Goal: Information Seeking & Learning: Learn about a topic

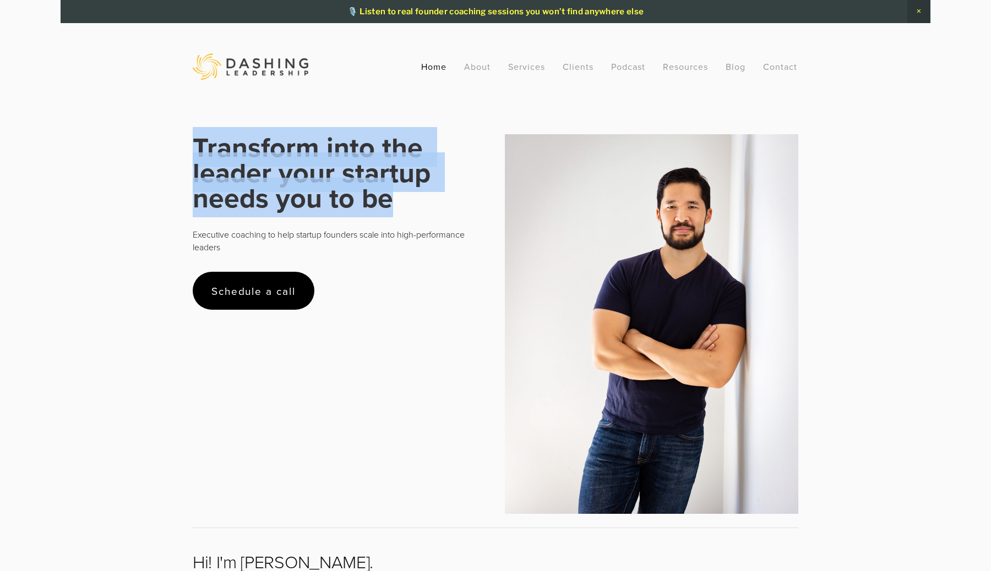
drag, startPoint x: 177, startPoint y: 145, endPoint x: 393, endPoint y: 209, distance: 224.5
click at [393, 209] on h1 "Transform into the leader your startup needs you to be" at bounding box center [339, 172] width 293 height 76
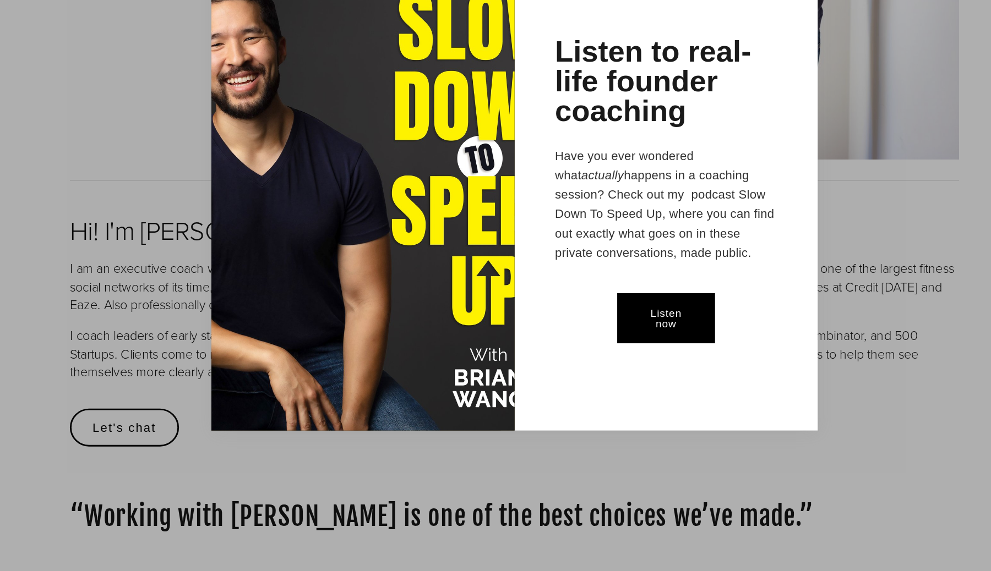
scroll to position [250, 0]
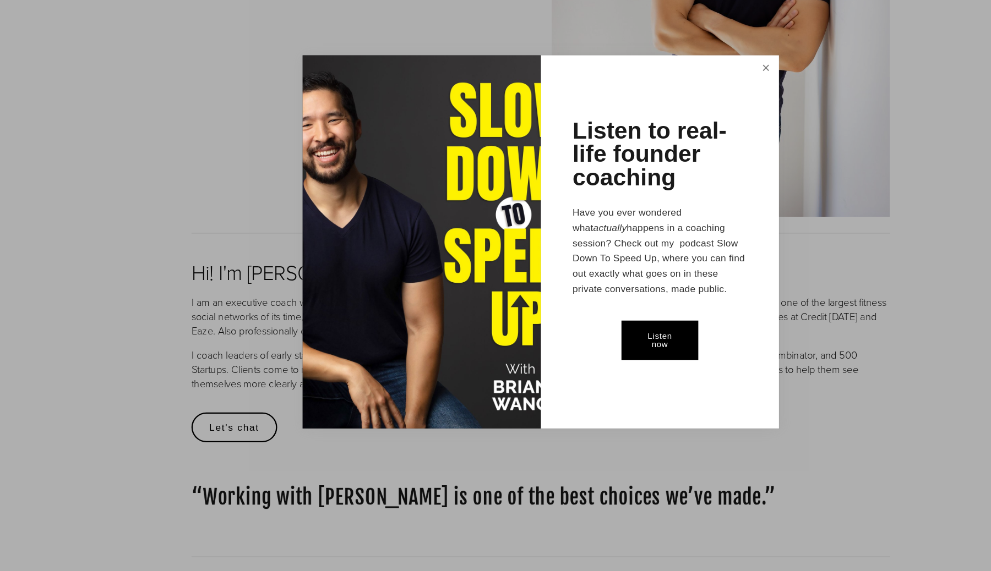
click at [687, 133] on link "Close" at bounding box center [690, 136] width 19 height 20
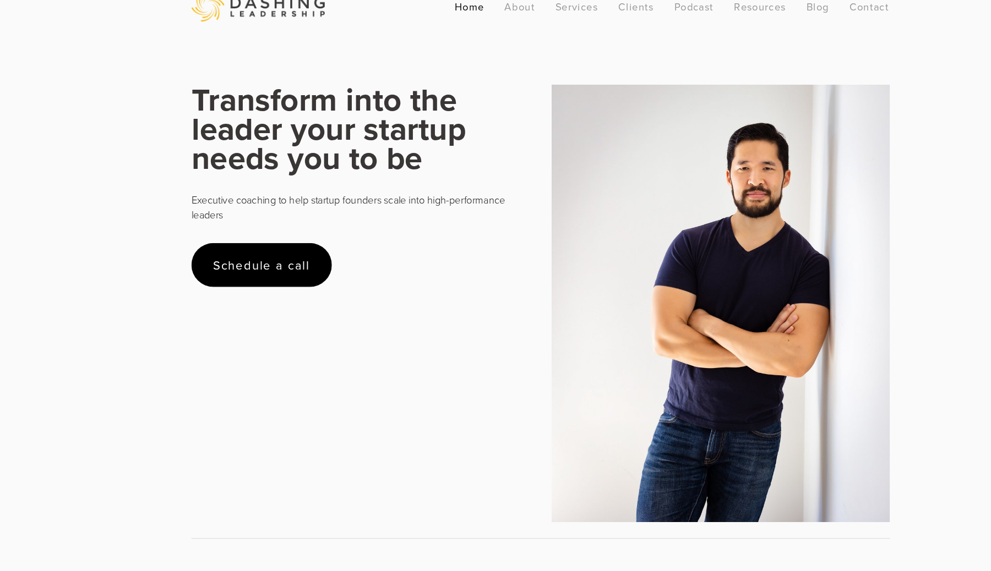
scroll to position [0, 0]
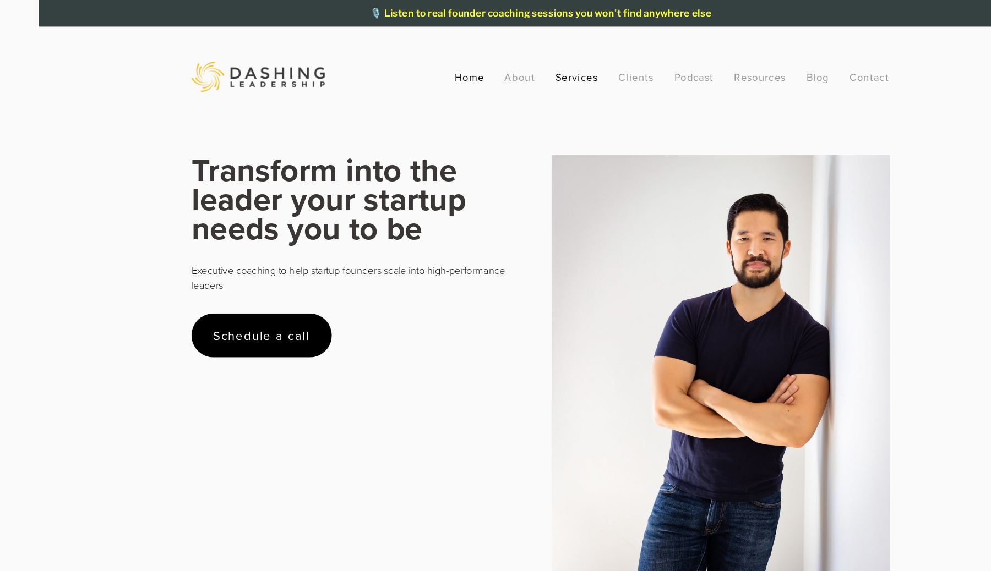
click at [533, 72] on link "Services" at bounding box center [526, 67] width 37 height 20
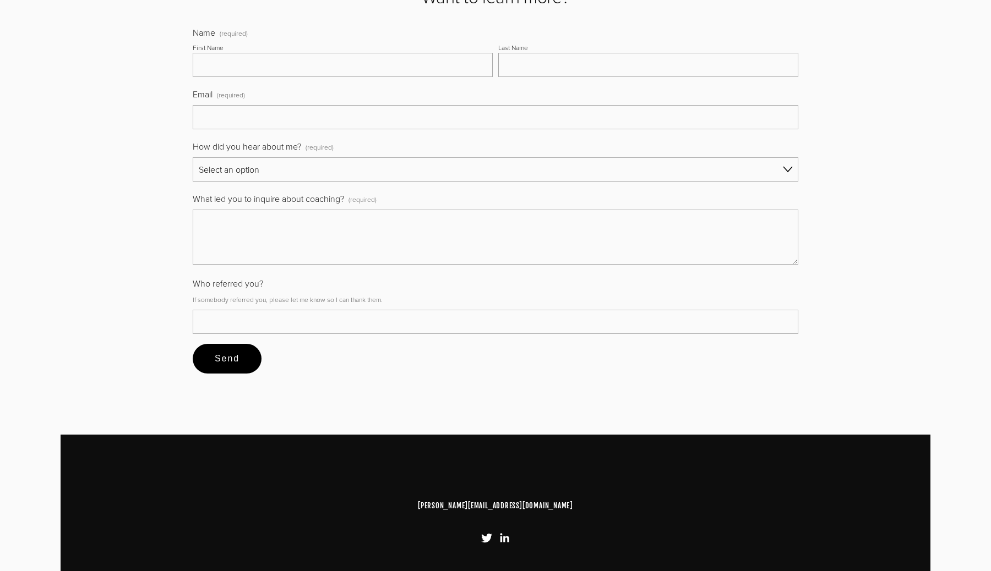
scroll to position [484, 0]
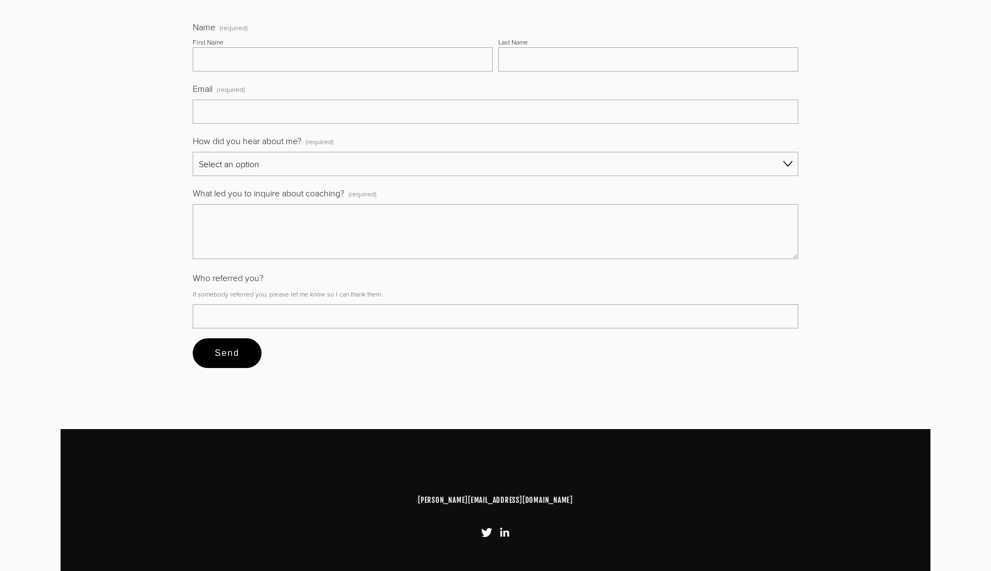
click at [546, 172] on select "Select an option Referral Social media Word of mouth Search Other Slow Down To …" at bounding box center [496, 164] width 606 height 24
